Goal: Task Accomplishment & Management: Manage account settings

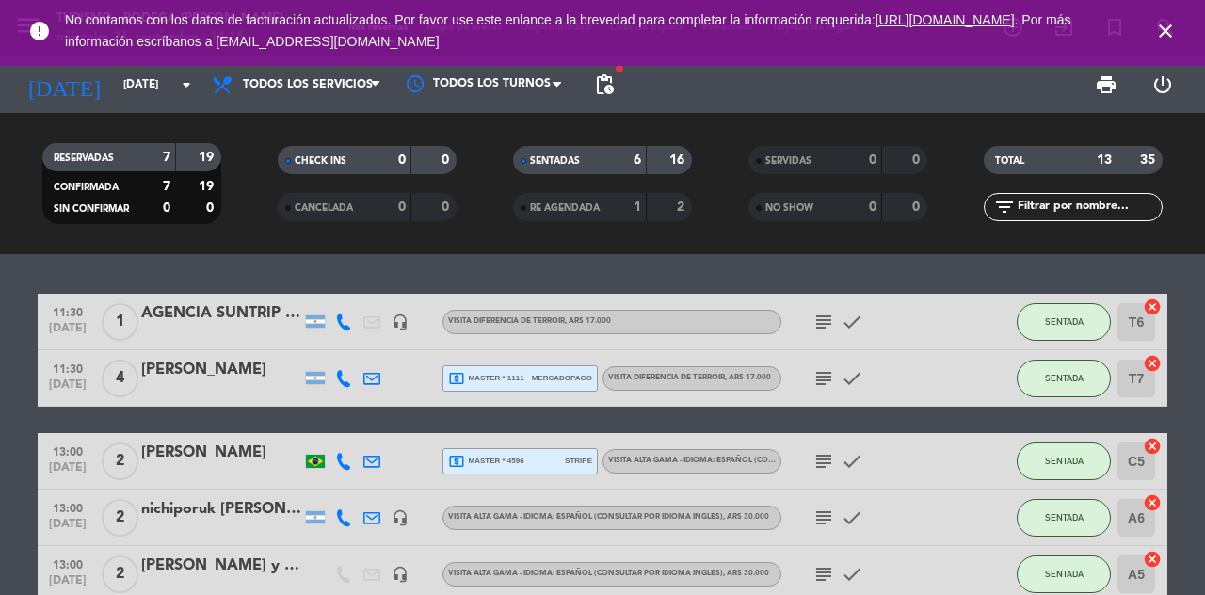
click at [1162, 27] on icon "close" at bounding box center [1165, 31] width 23 height 23
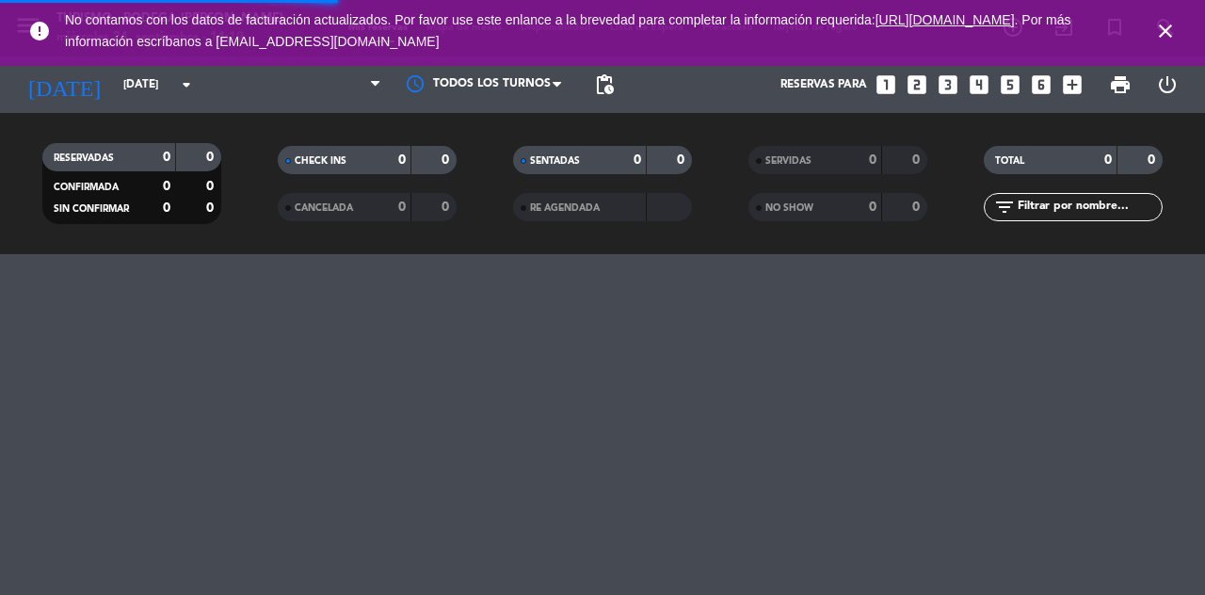
click at [1173, 33] on icon "close" at bounding box center [1165, 31] width 23 height 23
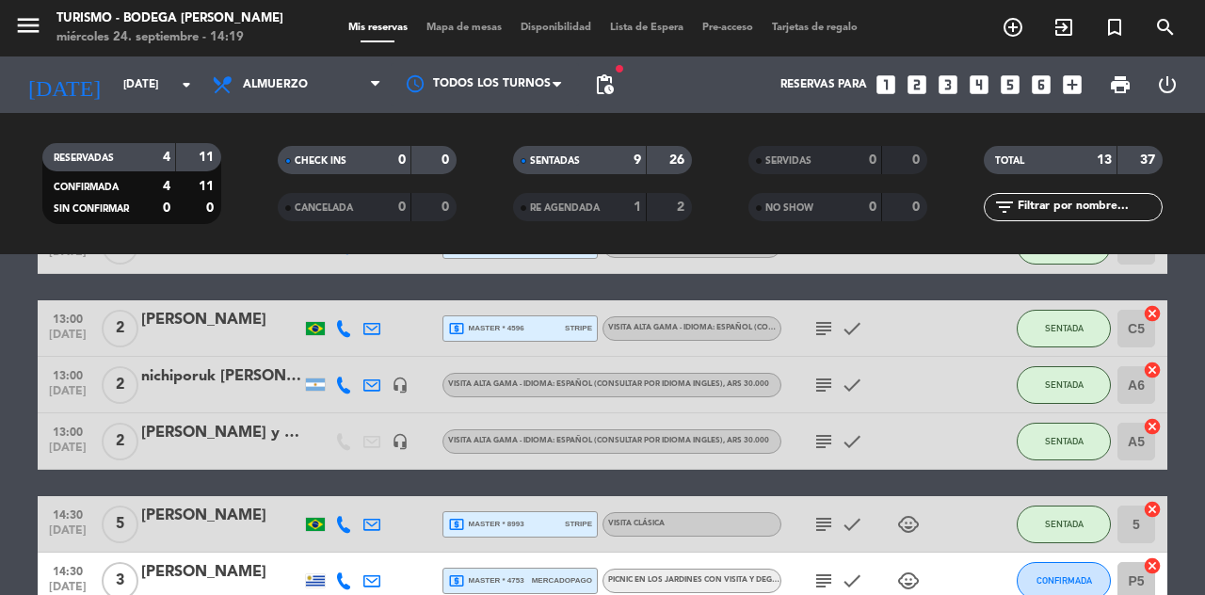
scroll to position [186, 0]
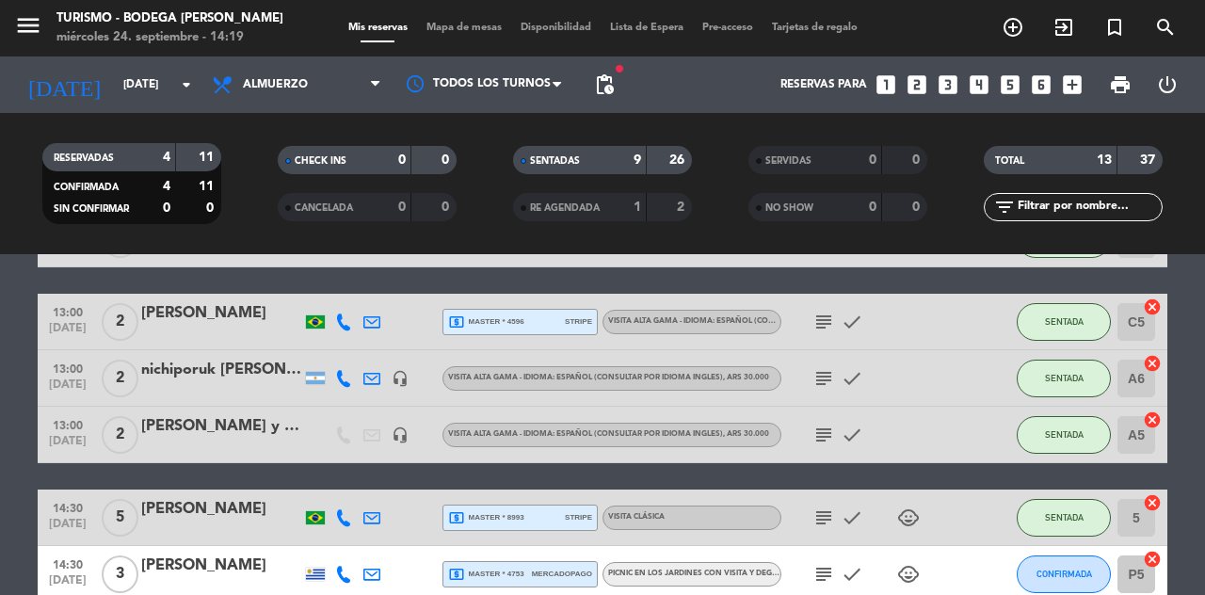
click at [548, 85] on div at bounding box center [485, 84] width 188 height 42
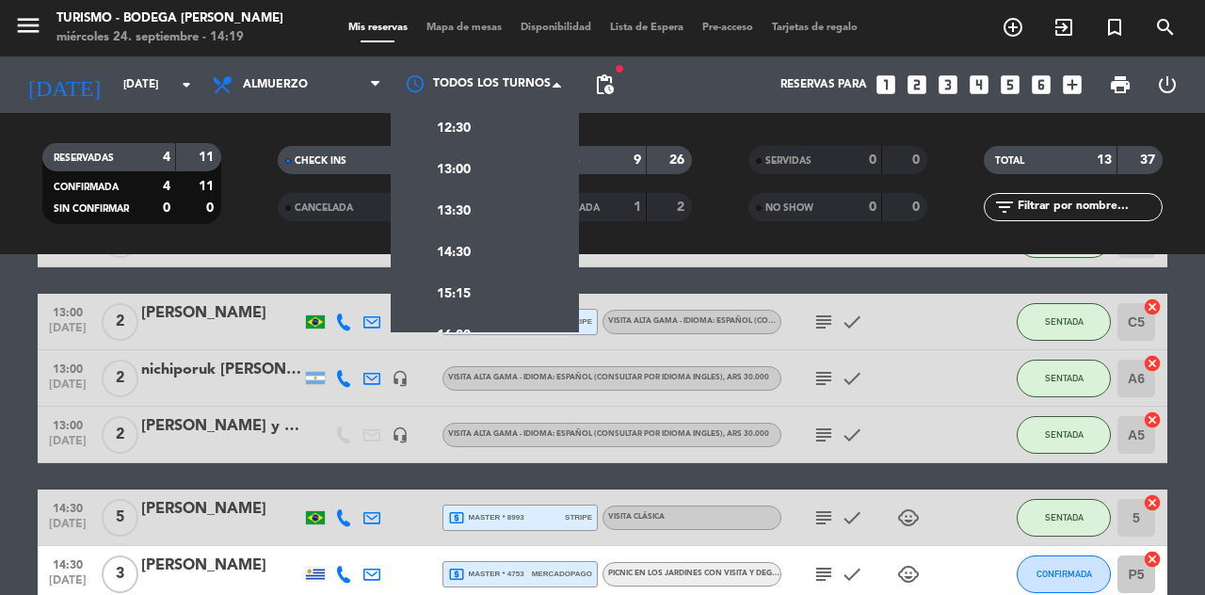
scroll to position [188, 0]
click at [513, 248] on div "14:30" at bounding box center [485, 228] width 188 height 41
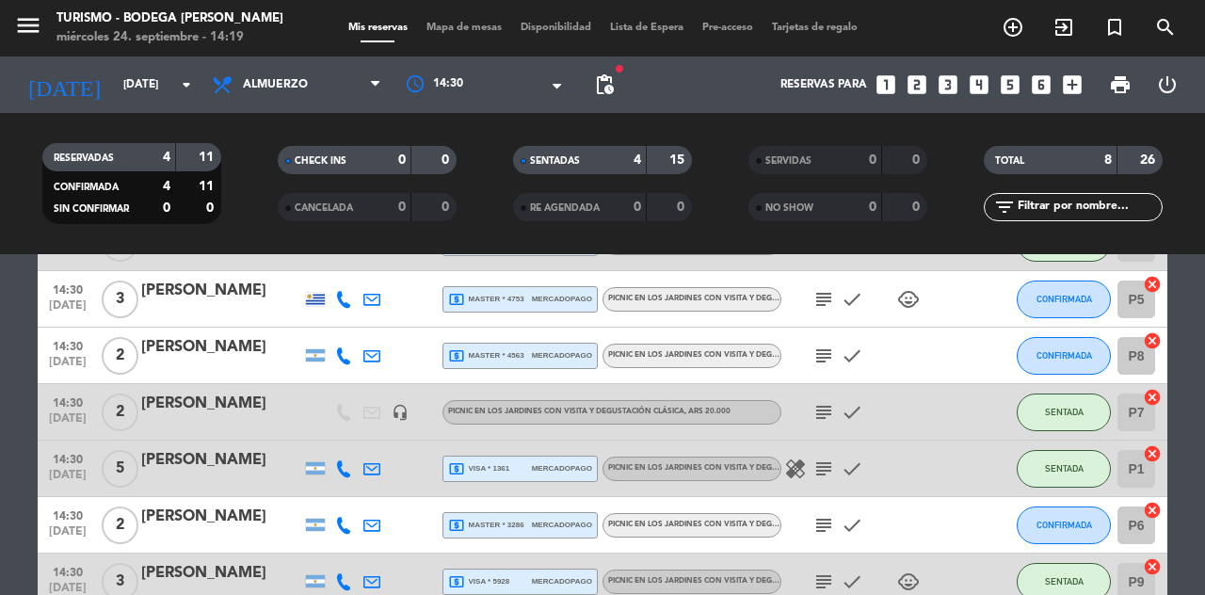
scroll to position [0, 0]
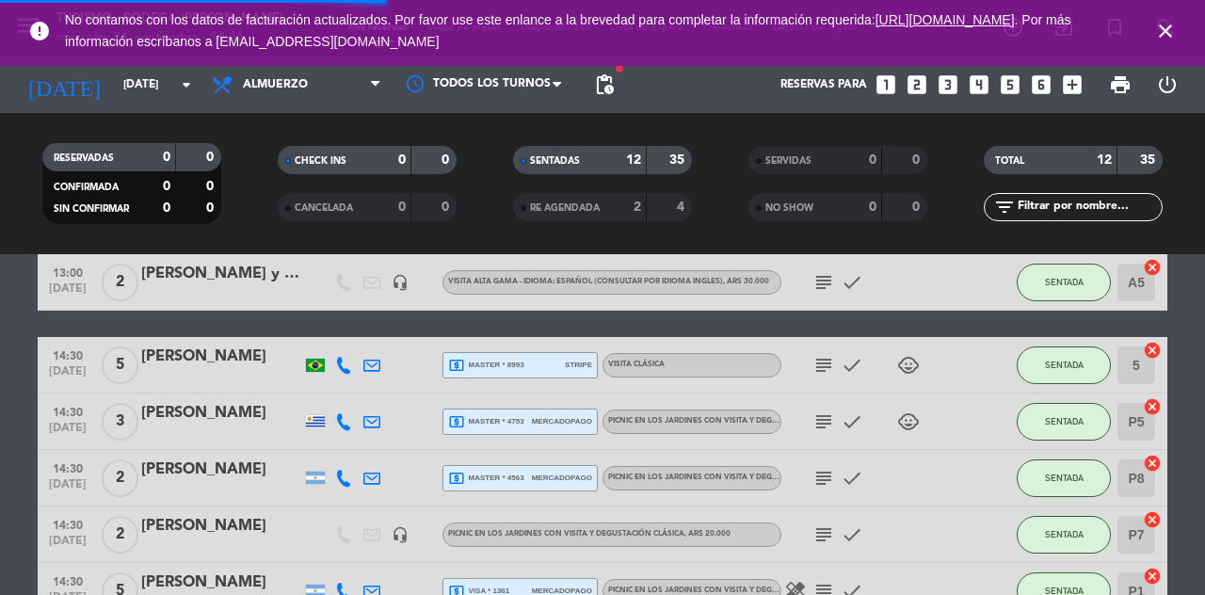
scroll to position [341, 0]
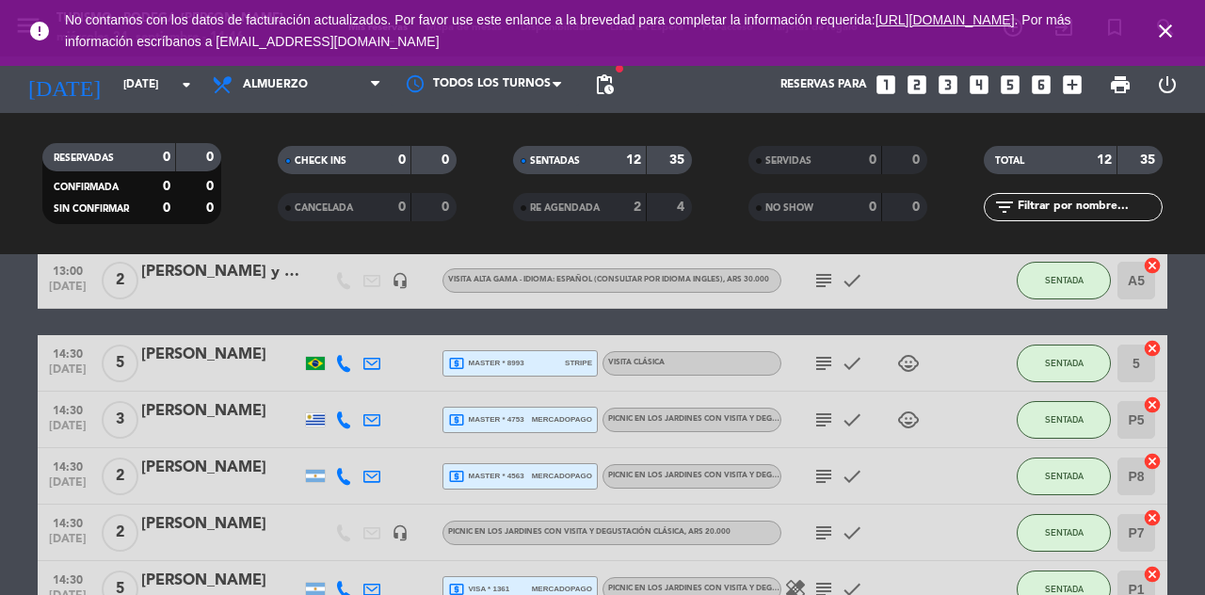
click at [826, 484] on icon "subject" at bounding box center [823, 476] width 23 height 23
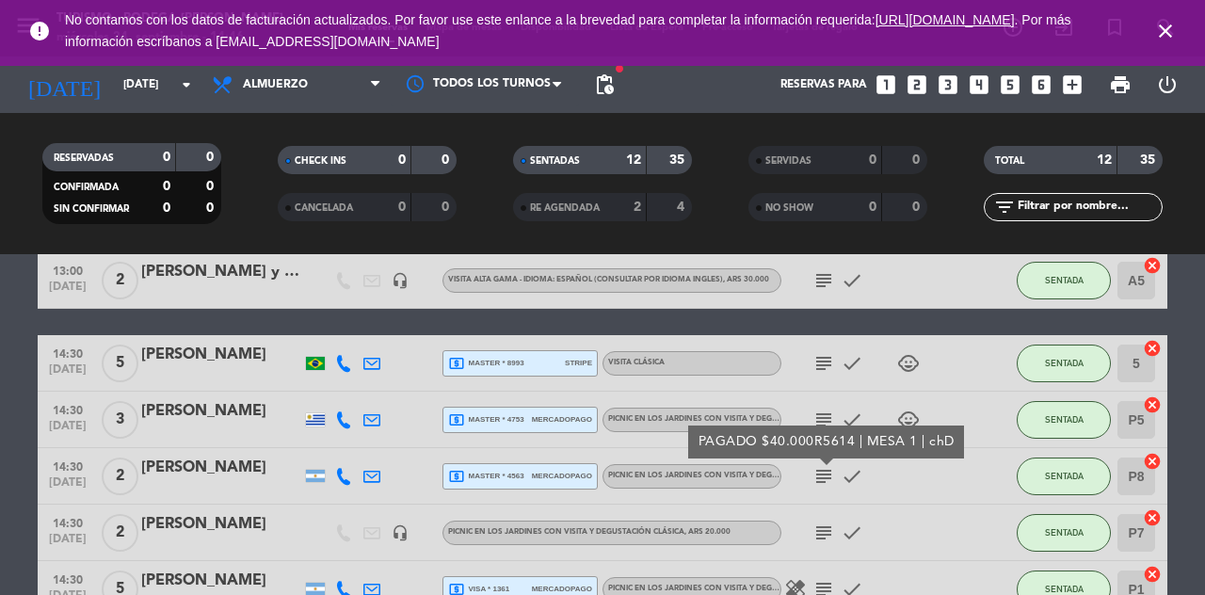
click at [831, 474] on icon "subject" at bounding box center [823, 476] width 23 height 23
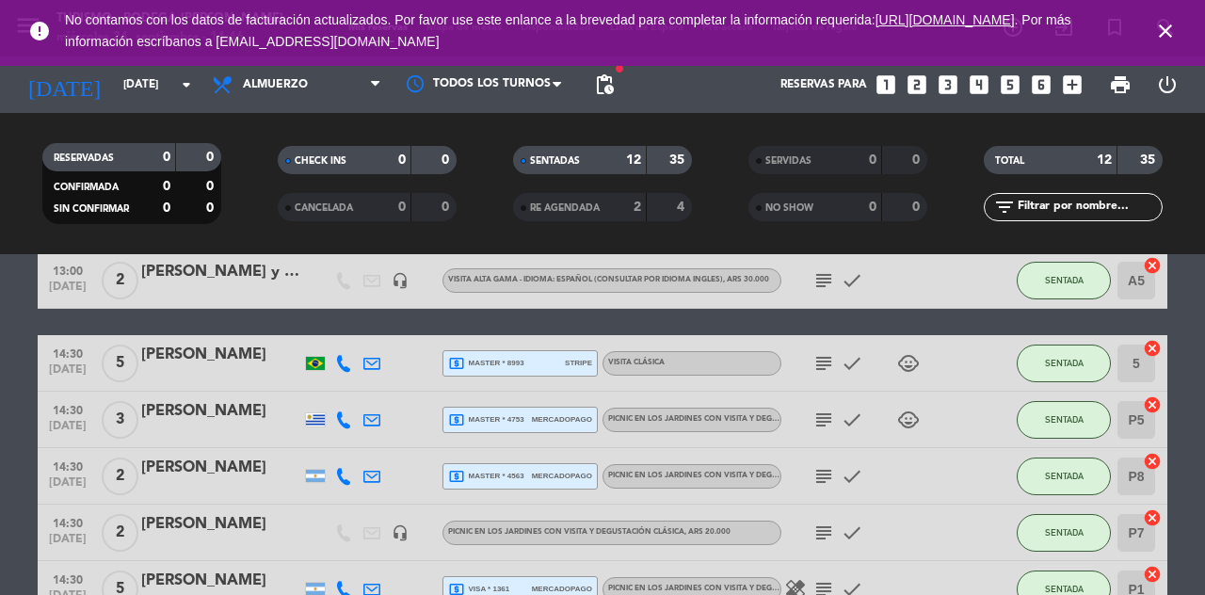
click at [828, 538] on icon "subject" at bounding box center [823, 532] width 23 height 23
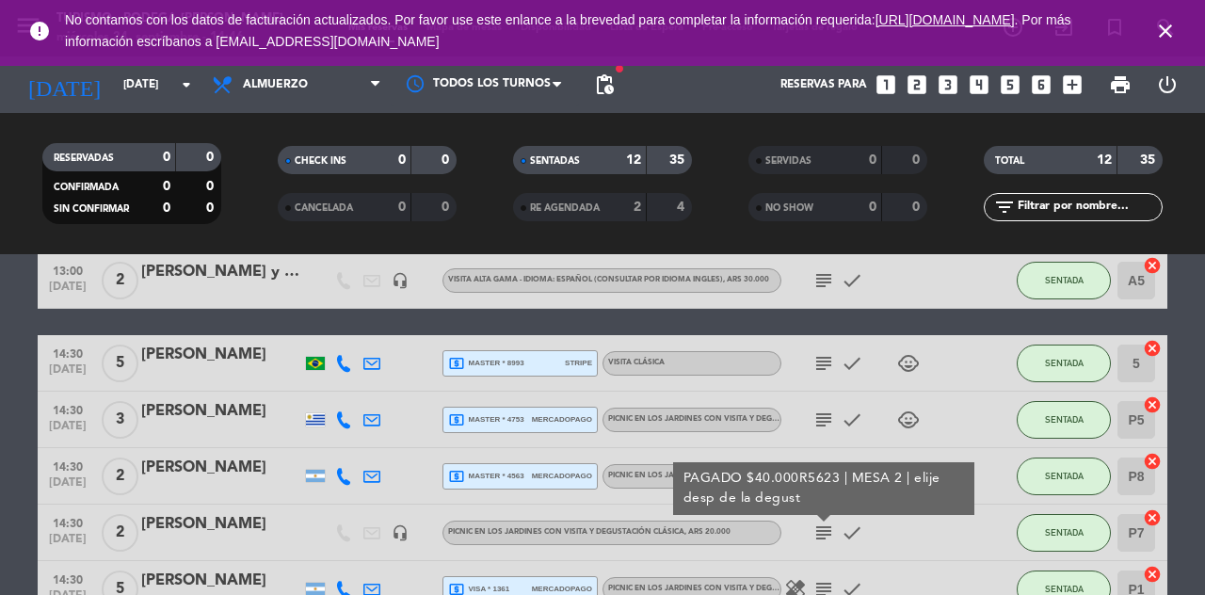
click at [824, 537] on icon "subject" at bounding box center [823, 532] width 23 height 23
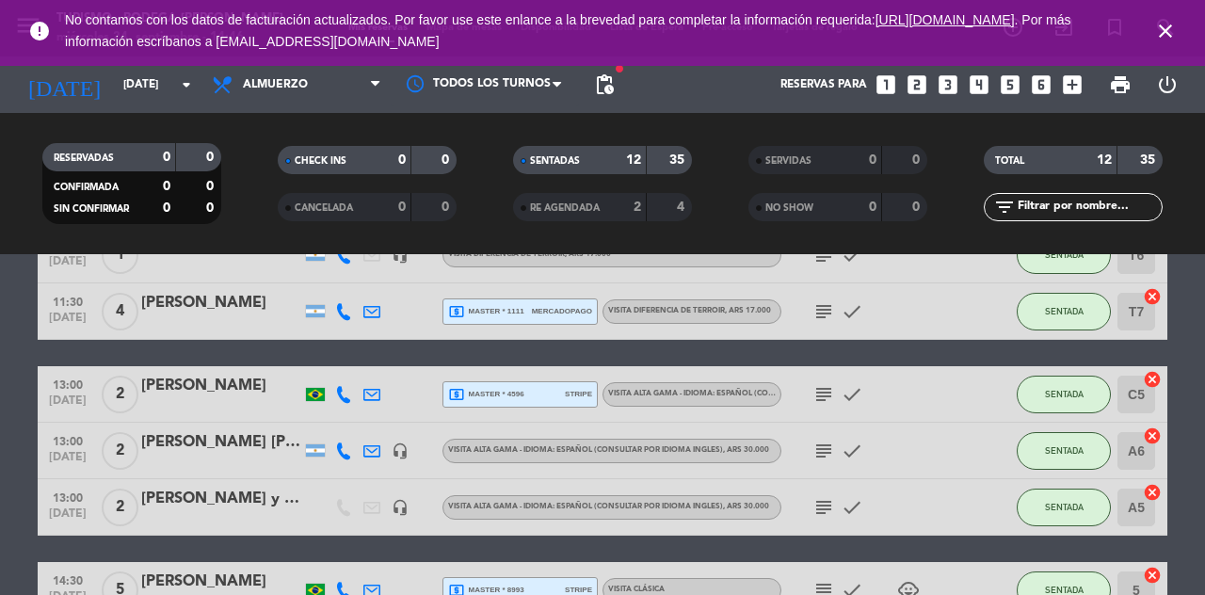
scroll to position [0, 0]
